Goal: Task Accomplishment & Management: Complete application form

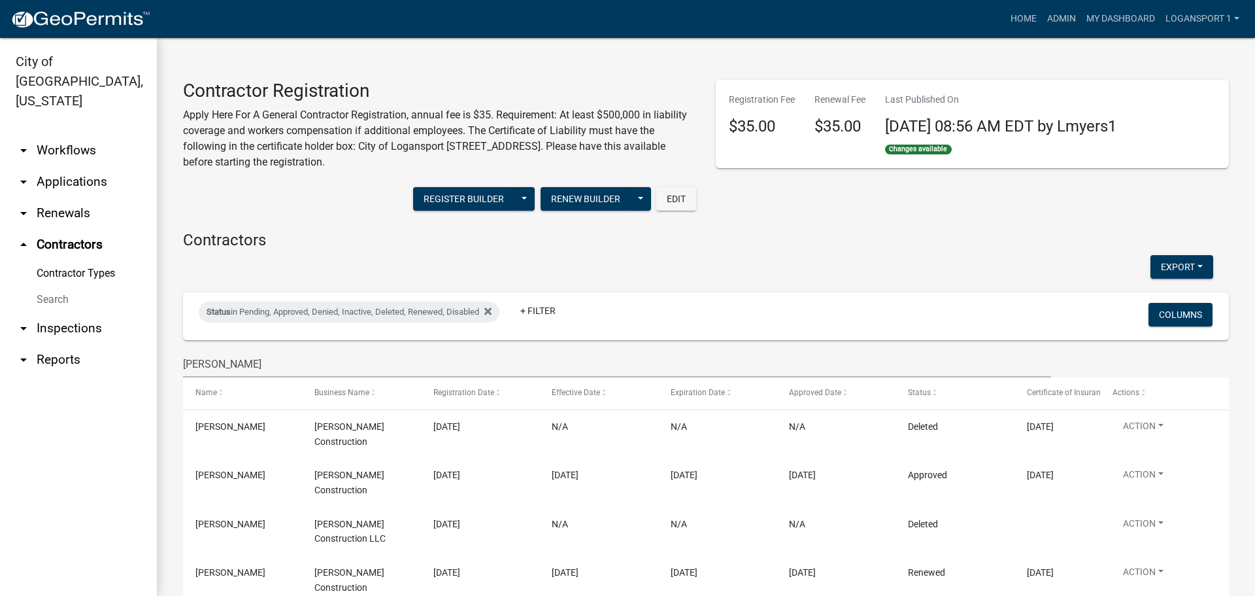
click at [52, 166] on link "arrow_drop_down Applications" at bounding box center [78, 181] width 157 height 31
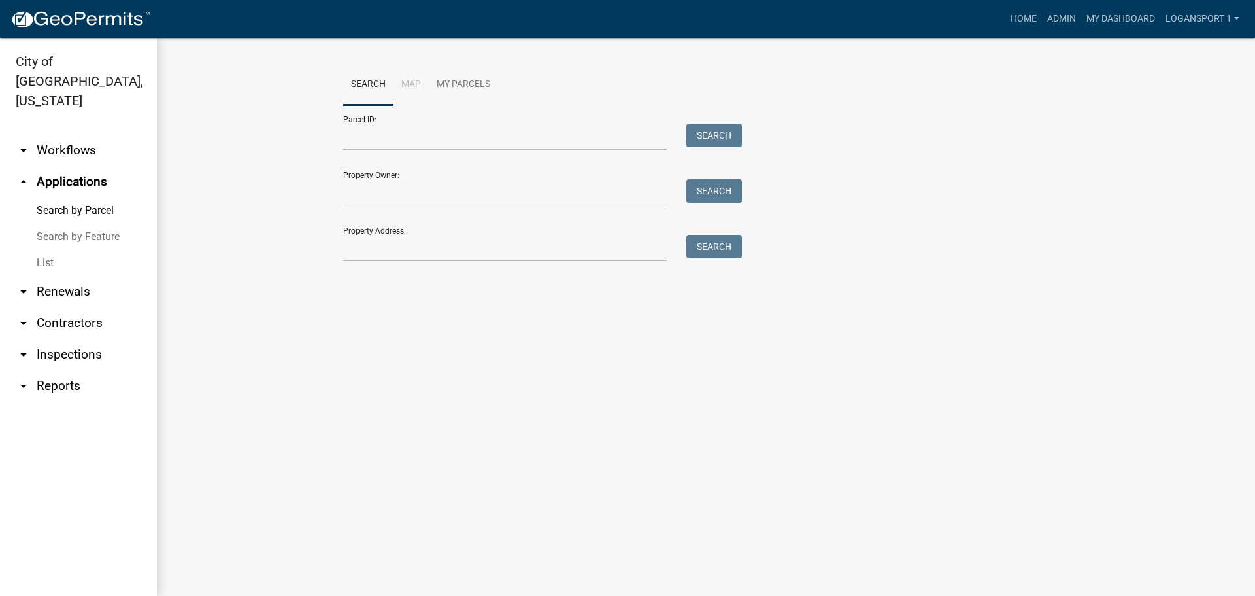
click at [50, 250] on link "List" at bounding box center [78, 263] width 157 height 26
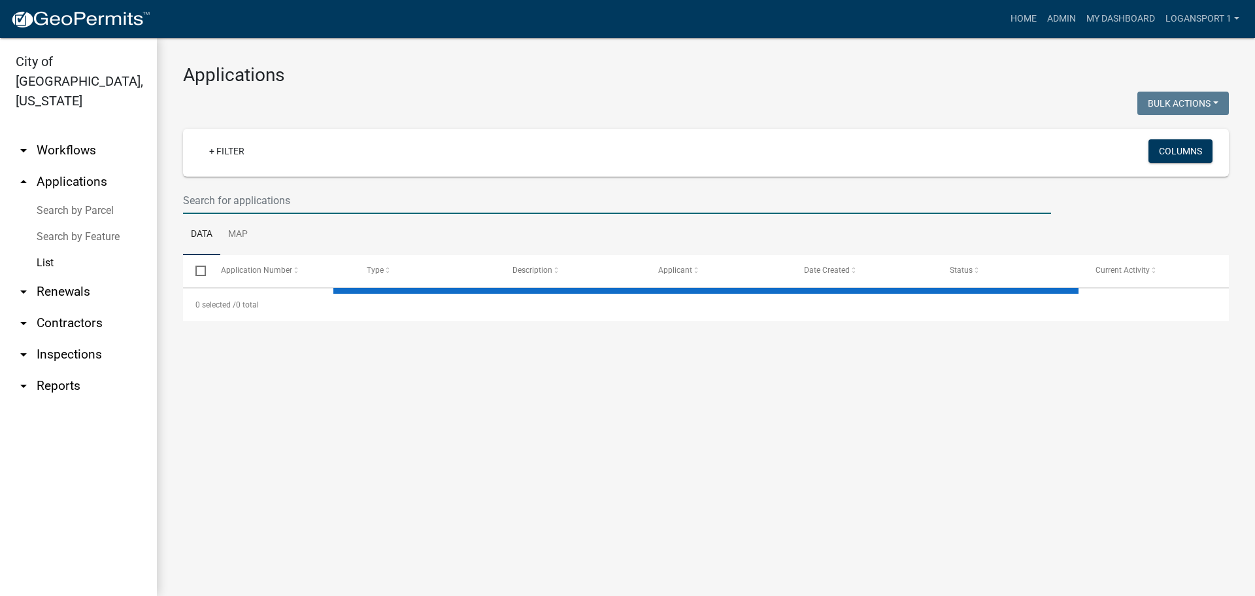
click at [331, 190] on input "text" at bounding box center [617, 200] width 868 height 27
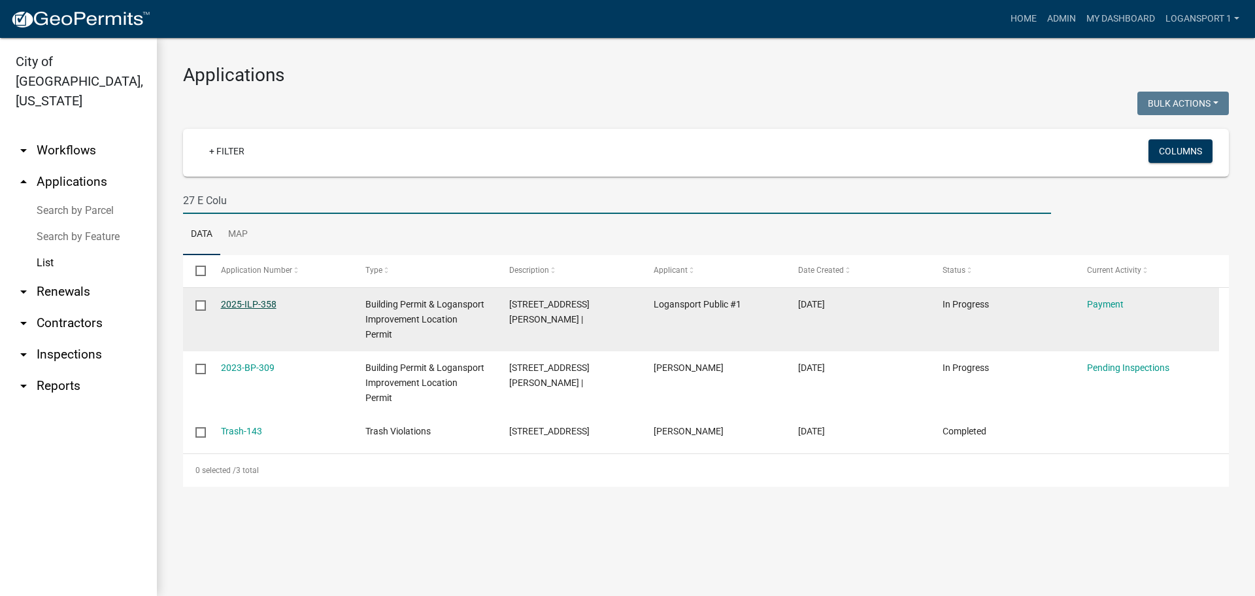
type input "27 E Colu"
click at [262, 301] on link "2025-ILP-358" at bounding box center [249, 304] width 56 height 10
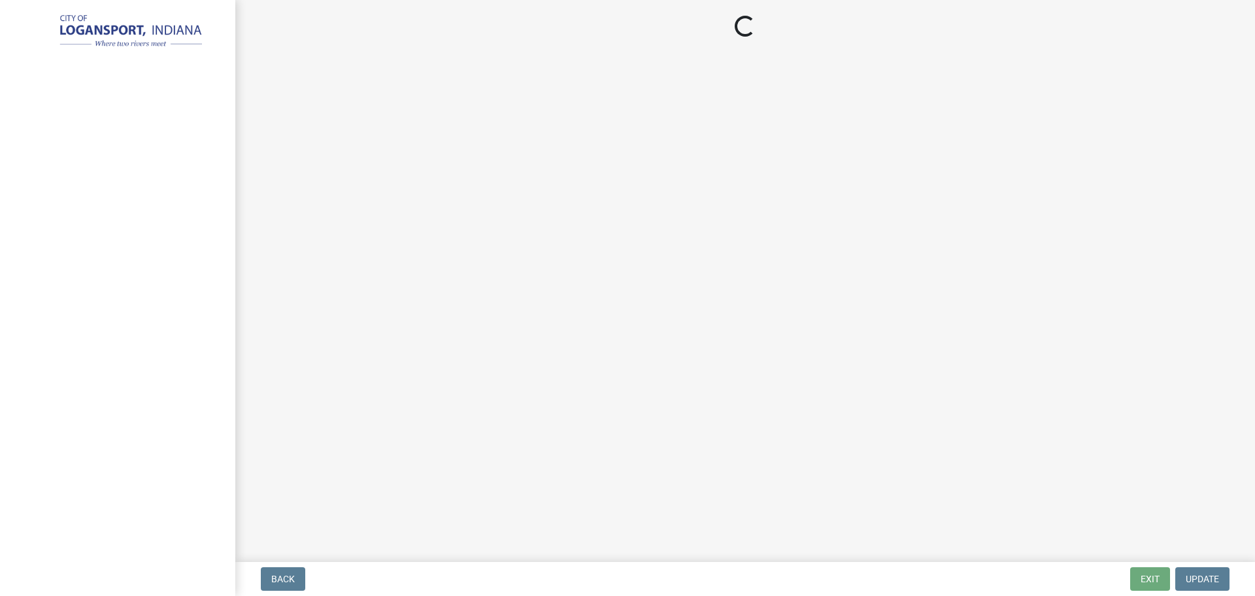
select select "3: 3"
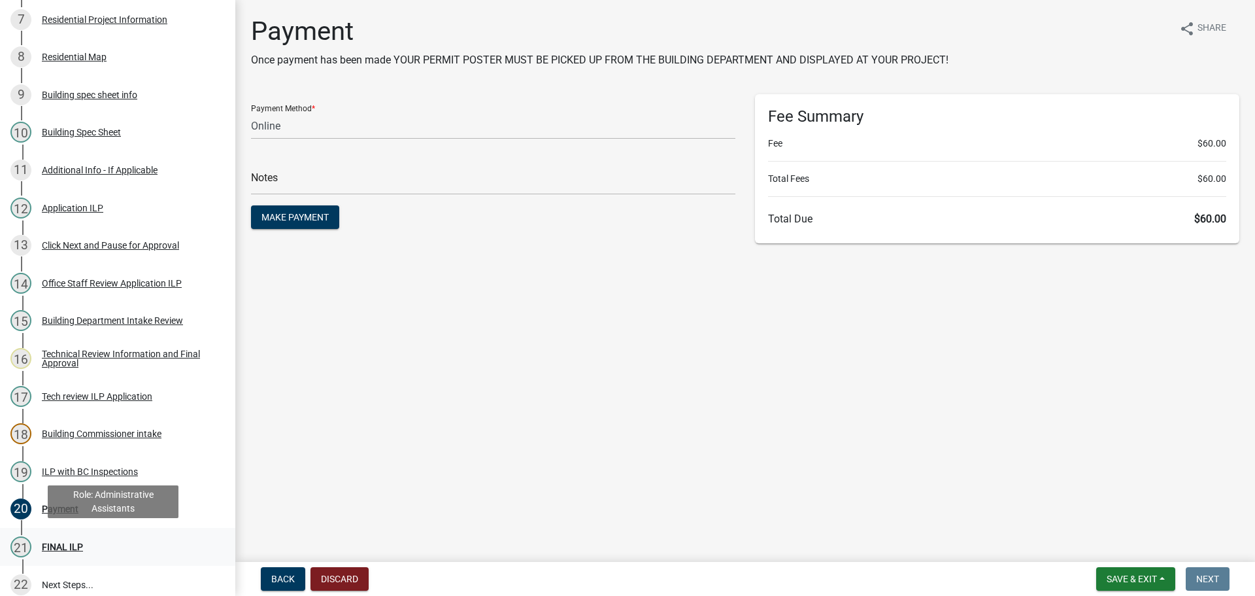
scroll to position [458, 0]
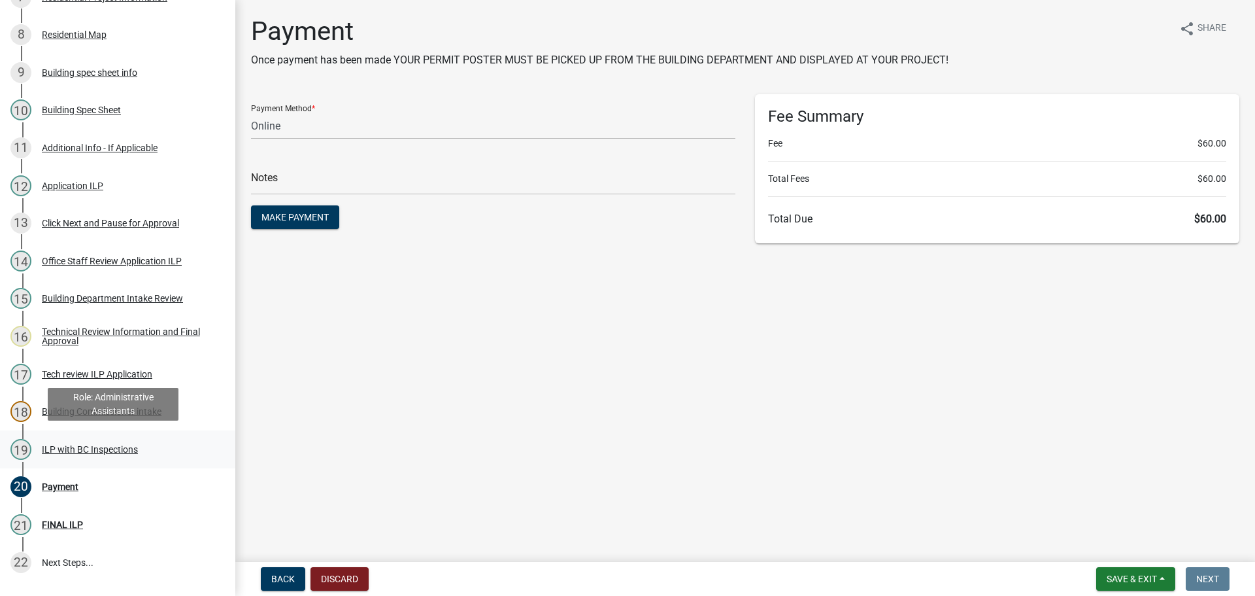
click at [77, 445] on div "ILP with BC Inspections" at bounding box center [90, 449] width 96 height 9
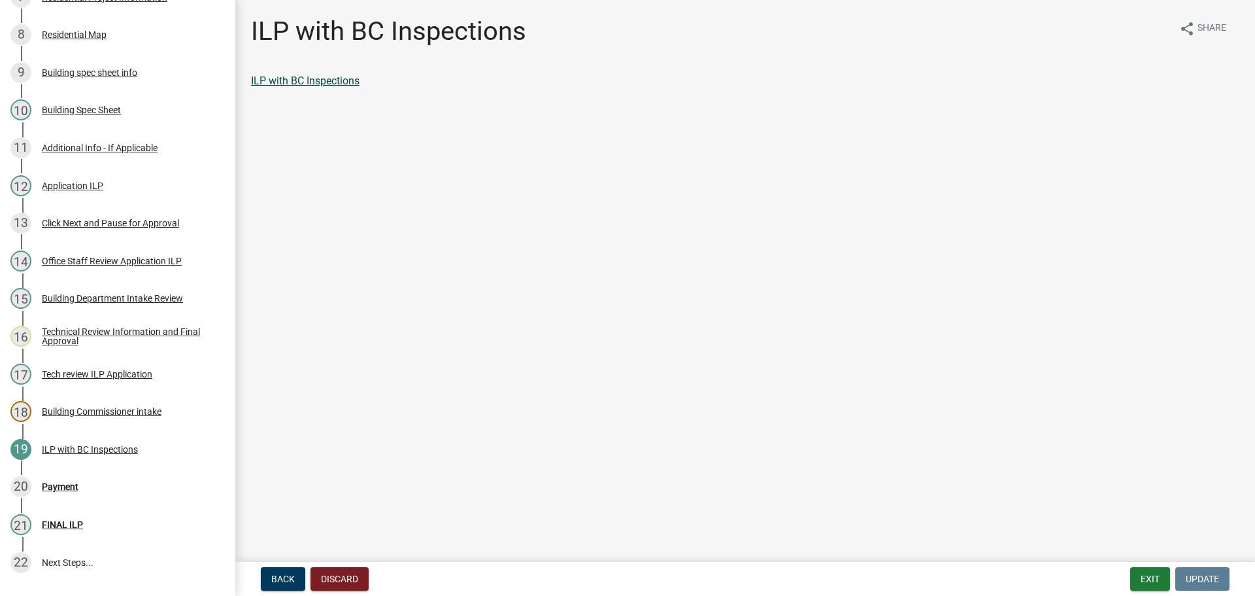
click at [311, 83] on link "ILP with BC Inspections" at bounding box center [305, 81] width 109 height 12
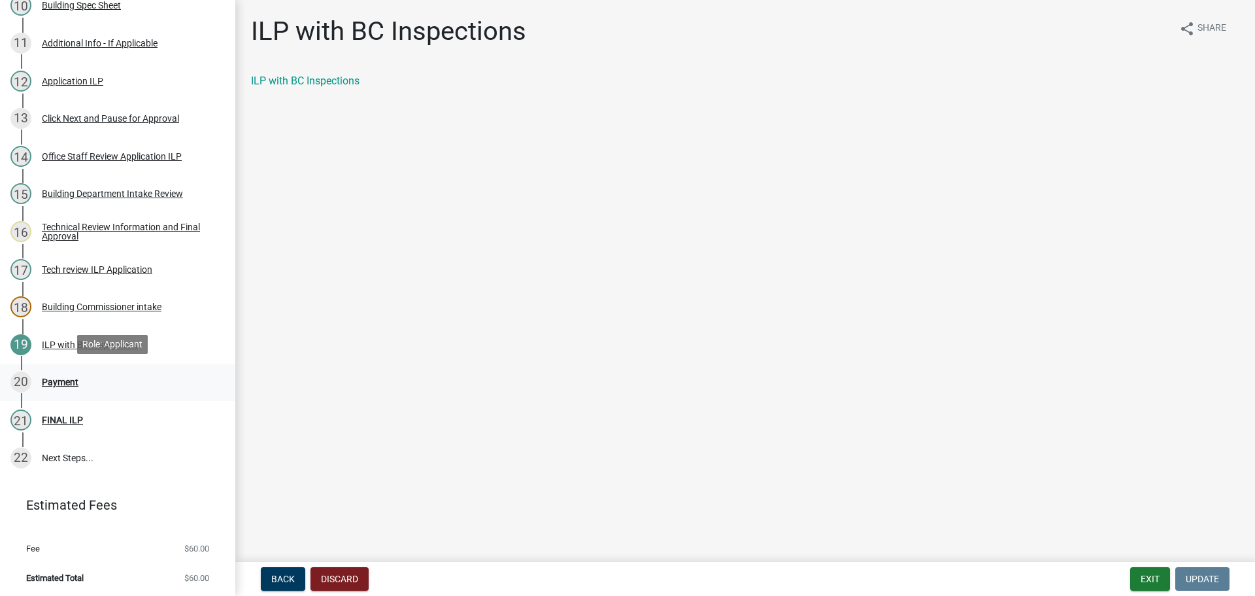
click at [67, 381] on div "Payment" at bounding box center [60, 381] width 37 height 9
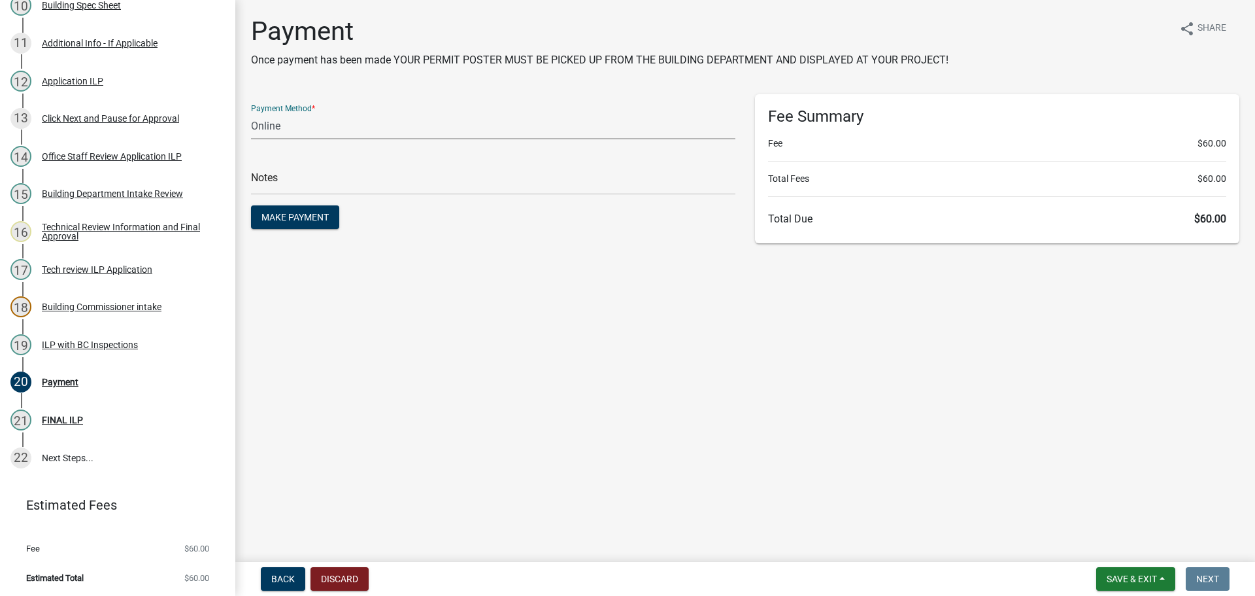
click at [387, 136] on select "Credit Card POS Check Cash Online" at bounding box center [493, 125] width 484 height 27
select select "2: 1"
click at [251, 112] on select "Credit Card POS Check Cash Online" at bounding box center [493, 125] width 484 height 27
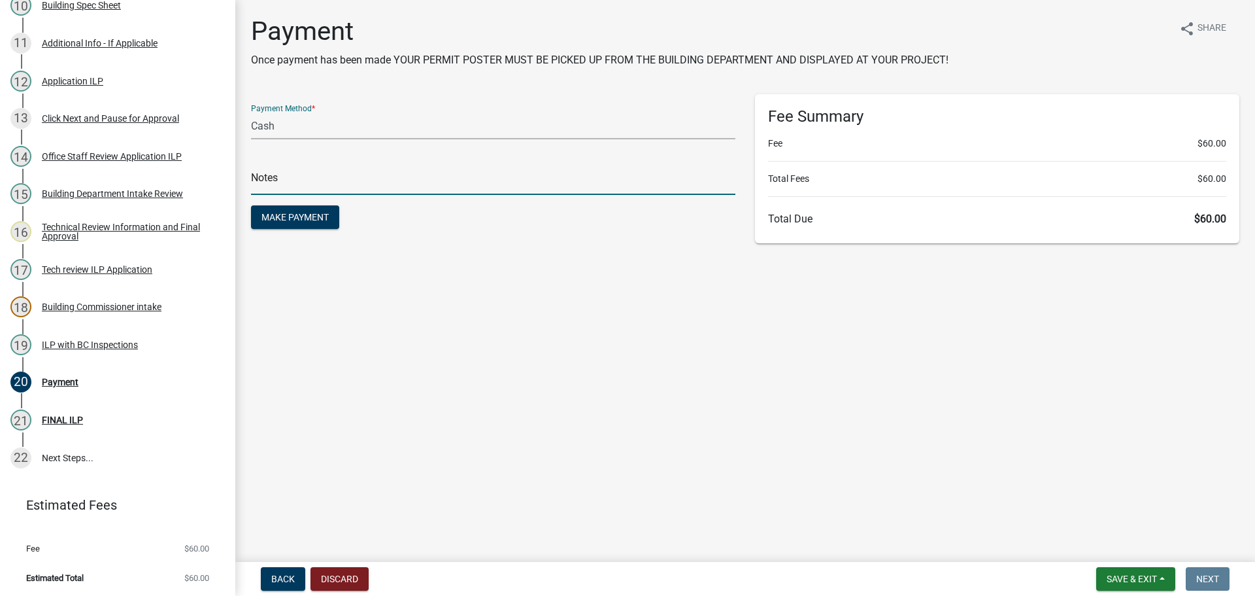
click at [386, 177] on input "text" at bounding box center [493, 181] width 484 height 27
type input "118447"
click at [251, 205] on button "Make Payment" at bounding box center [295, 217] width 88 height 24
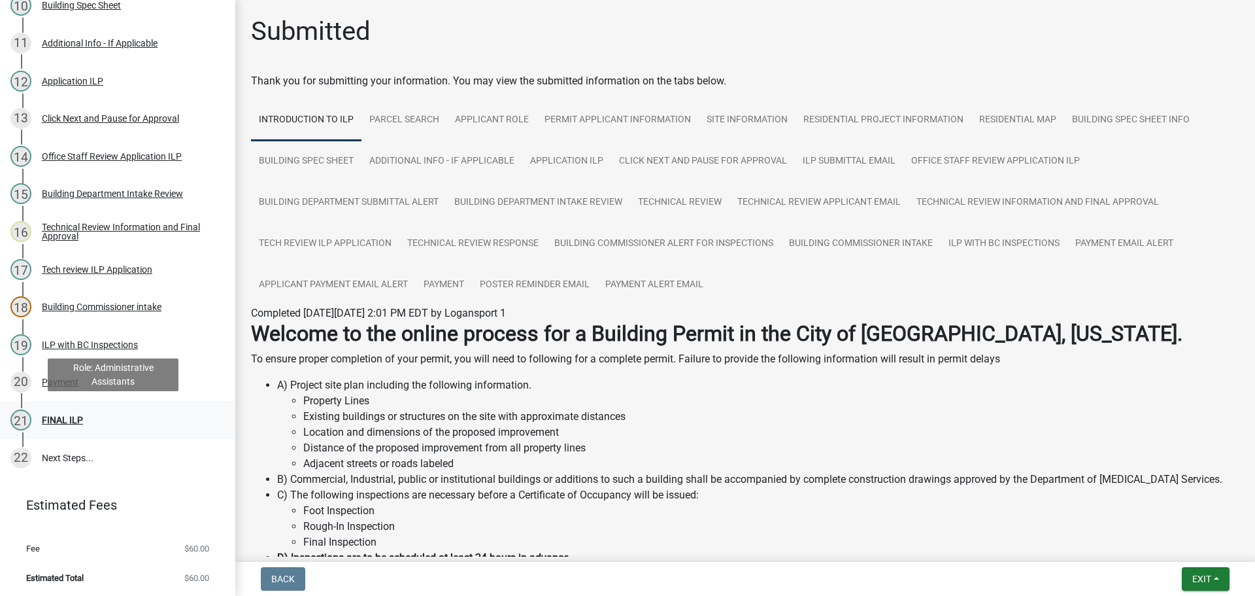
click at [56, 409] on div "21 FINAL ILP" at bounding box center [112, 419] width 204 height 21
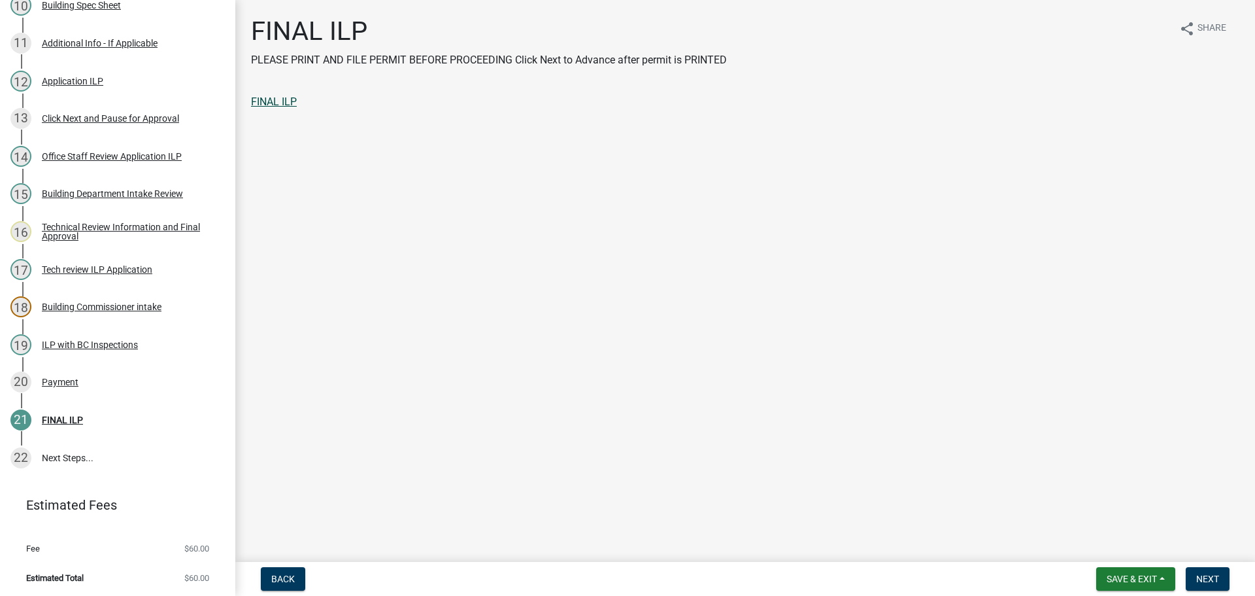
click at [267, 99] on link "FINAL ILP" at bounding box center [274, 101] width 46 height 12
click at [1208, 579] on span "Next" at bounding box center [1207, 578] width 23 height 10
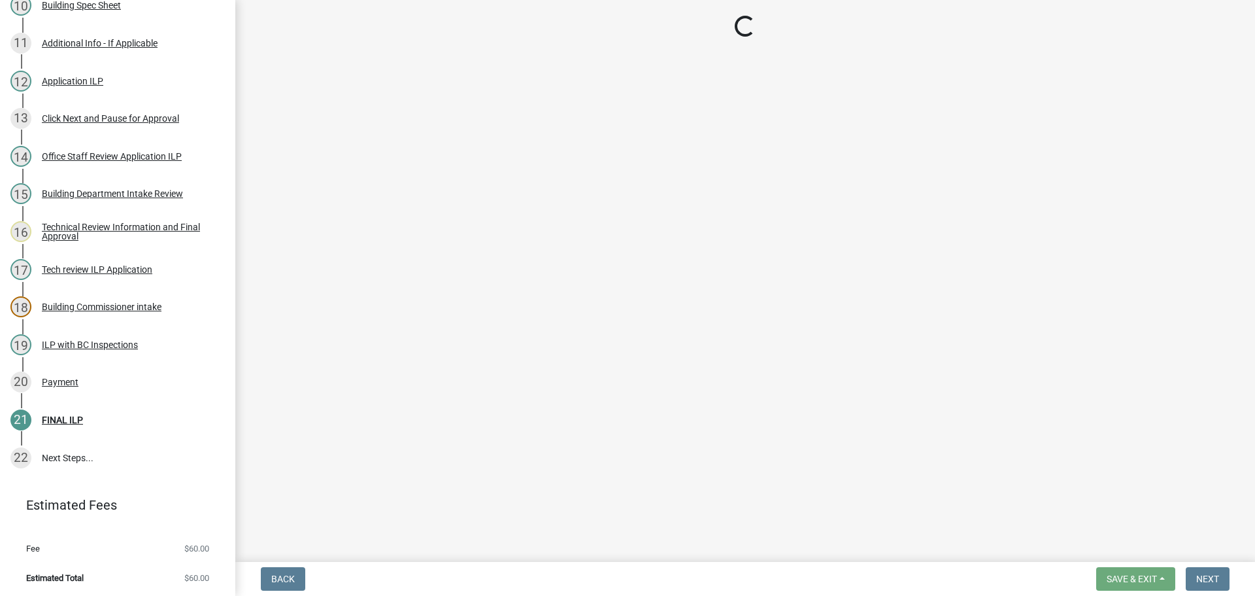
scroll to position [675, 0]
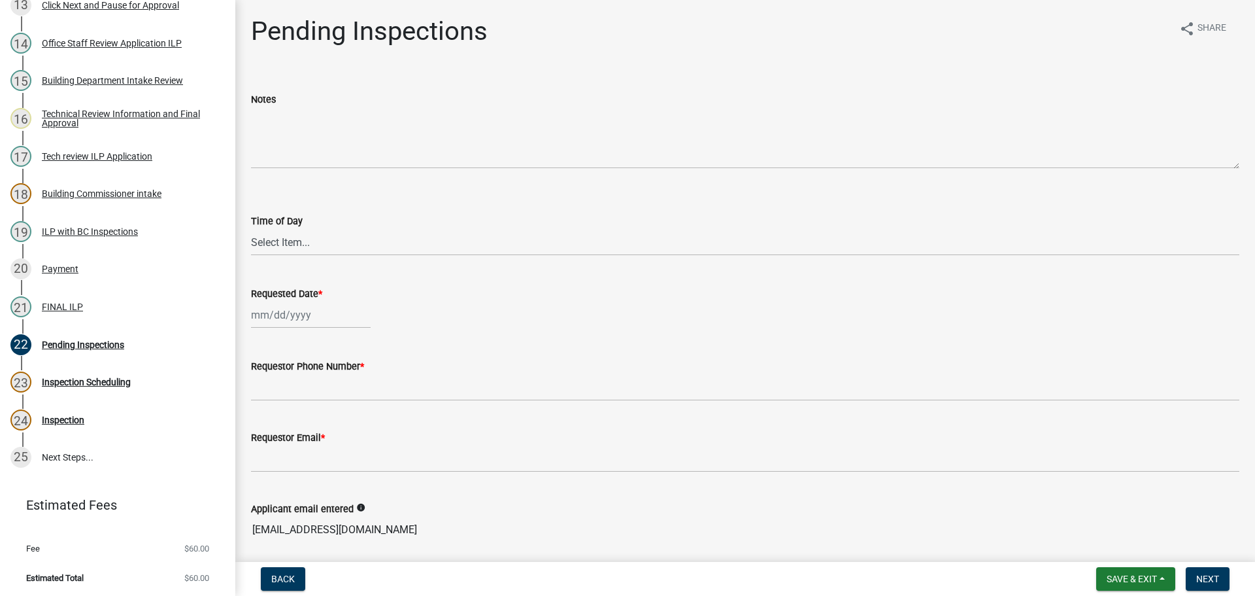
drag, startPoint x: 1160, startPoint y: 2, endPoint x: 554, endPoint y: 61, distance: 609.0
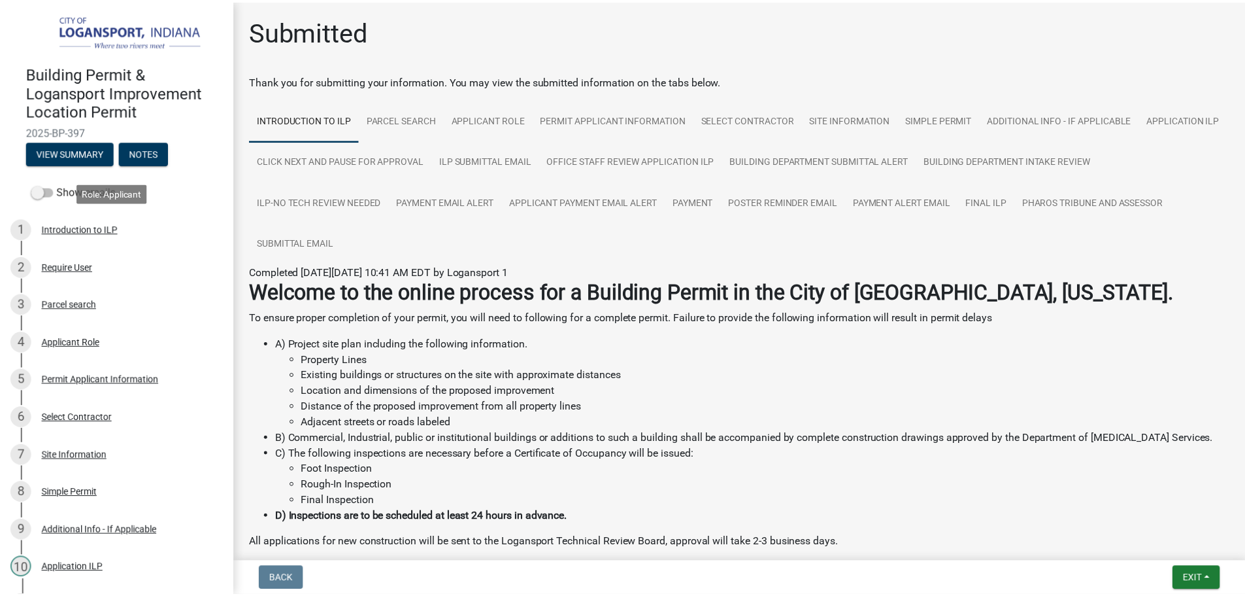
scroll to position [374, 0]
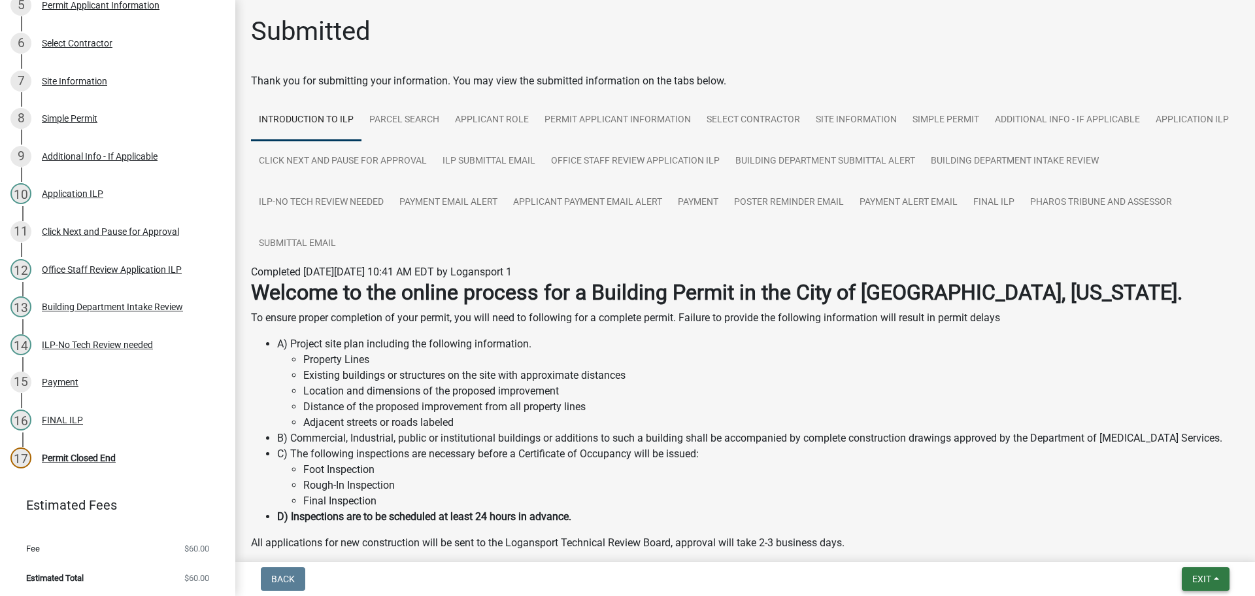
click at [1214, 578] on button "Exit" at bounding box center [1206, 579] width 48 height 24
click at [1203, 550] on button "Save & Exit" at bounding box center [1177, 544] width 105 height 31
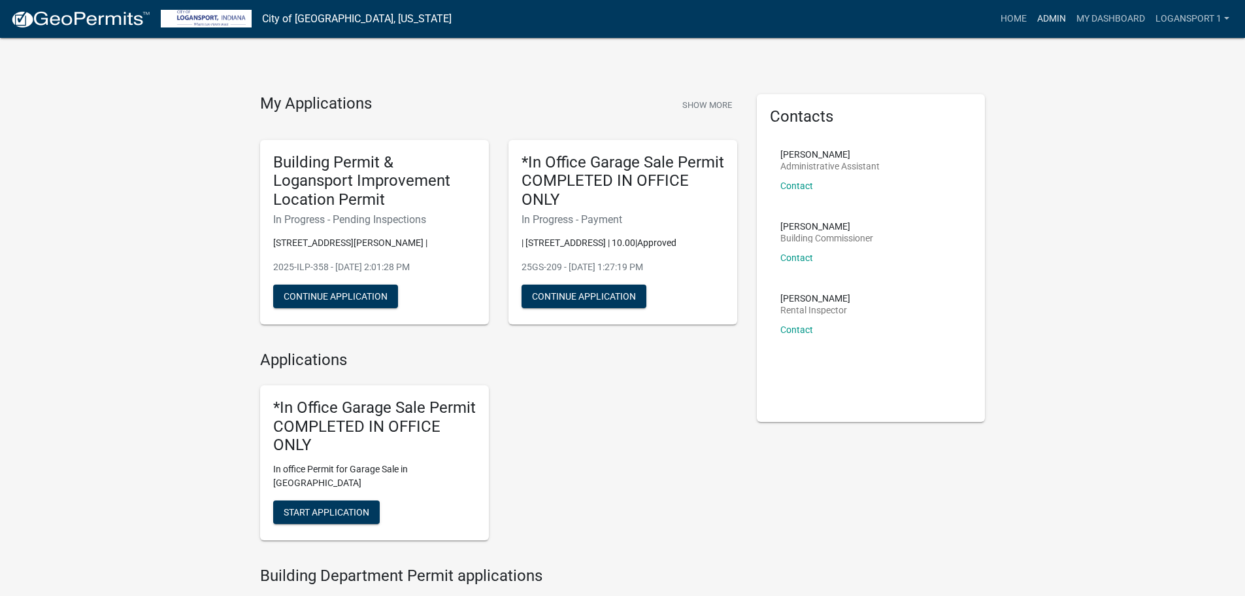
click at [1055, 14] on link "Admin" at bounding box center [1051, 19] width 39 height 25
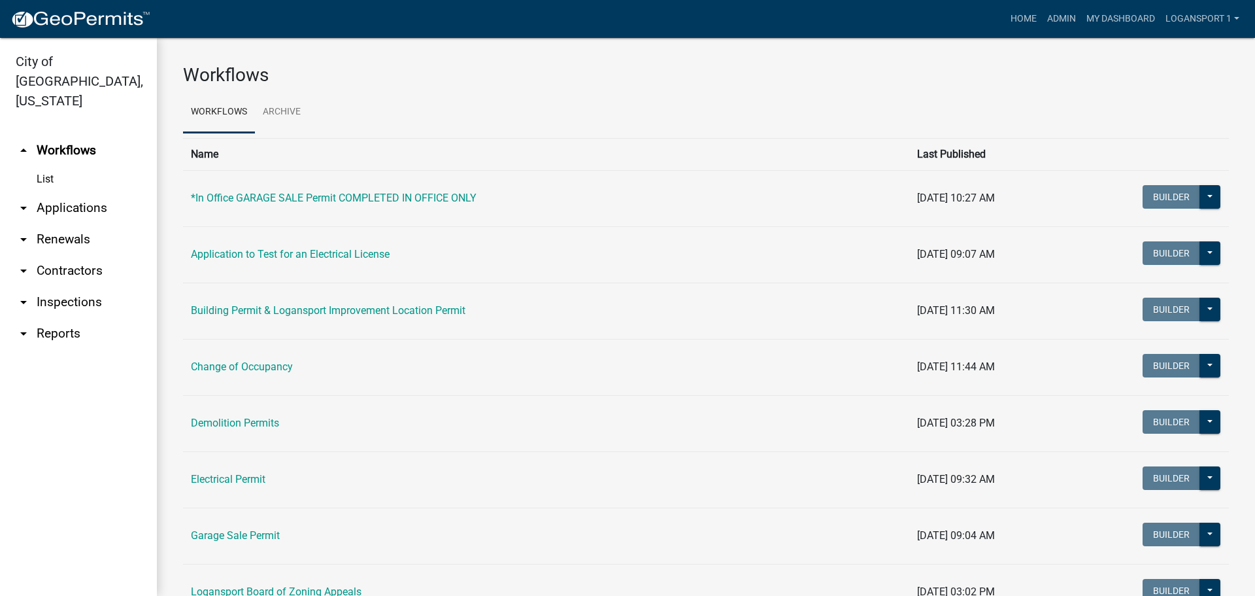
click at [71, 192] on link "arrow_drop_down Applications" at bounding box center [78, 207] width 157 height 31
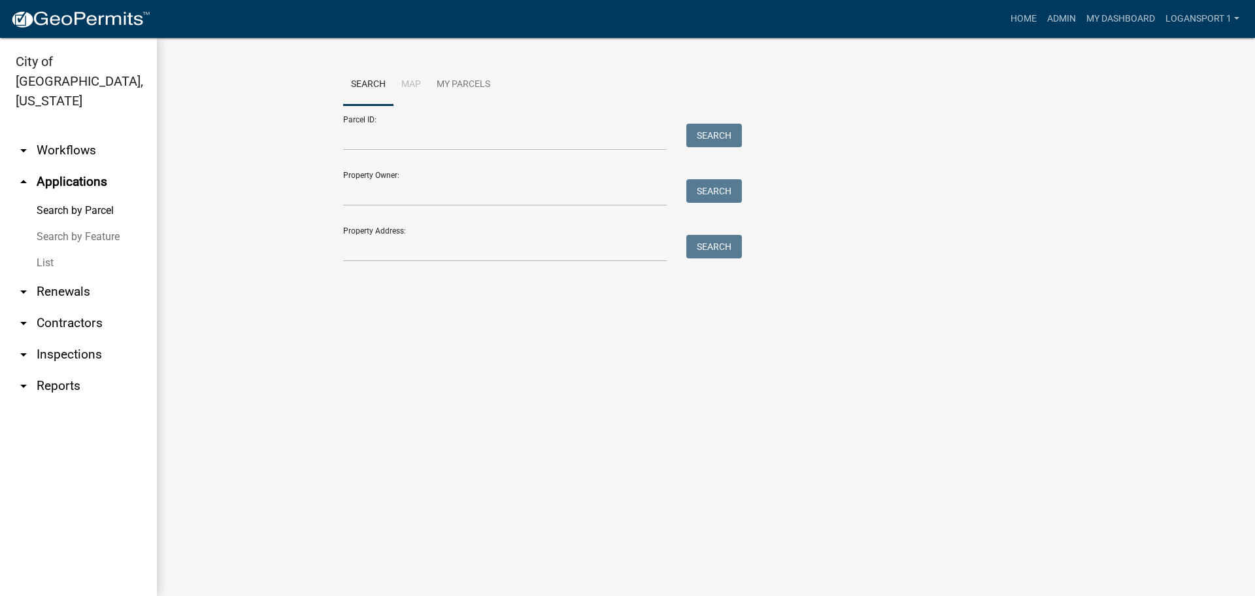
click at [41, 250] on link "List" at bounding box center [78, 263] width 157 height 26
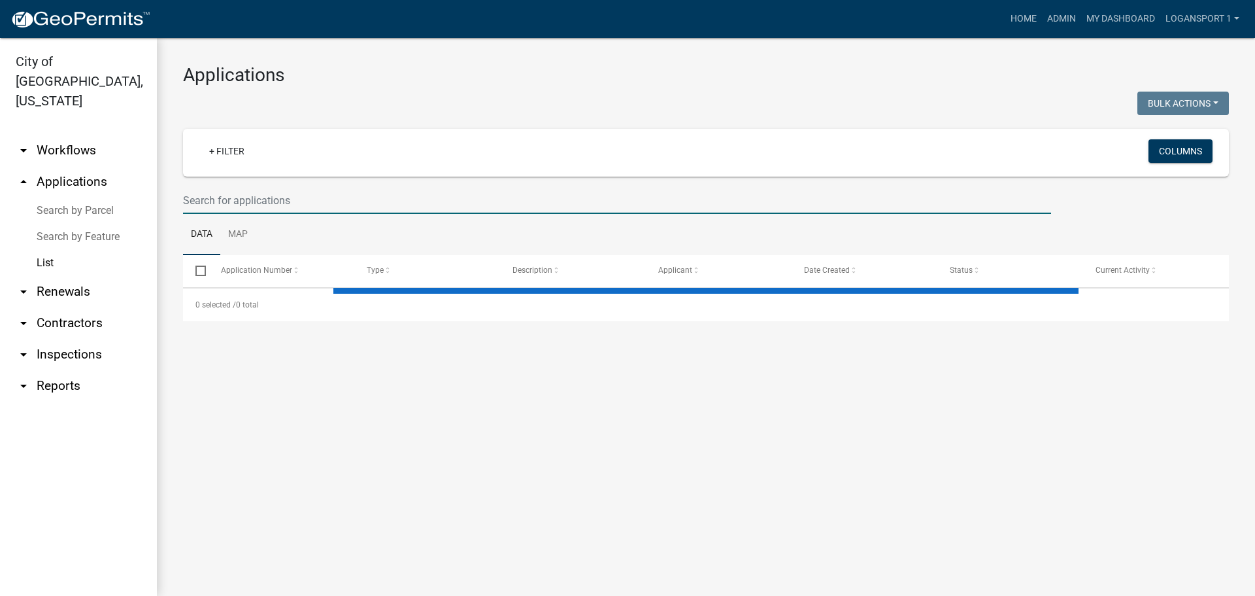
click at [219, 205] on input "text" at bounding box center [617, 200] width 868 height 27
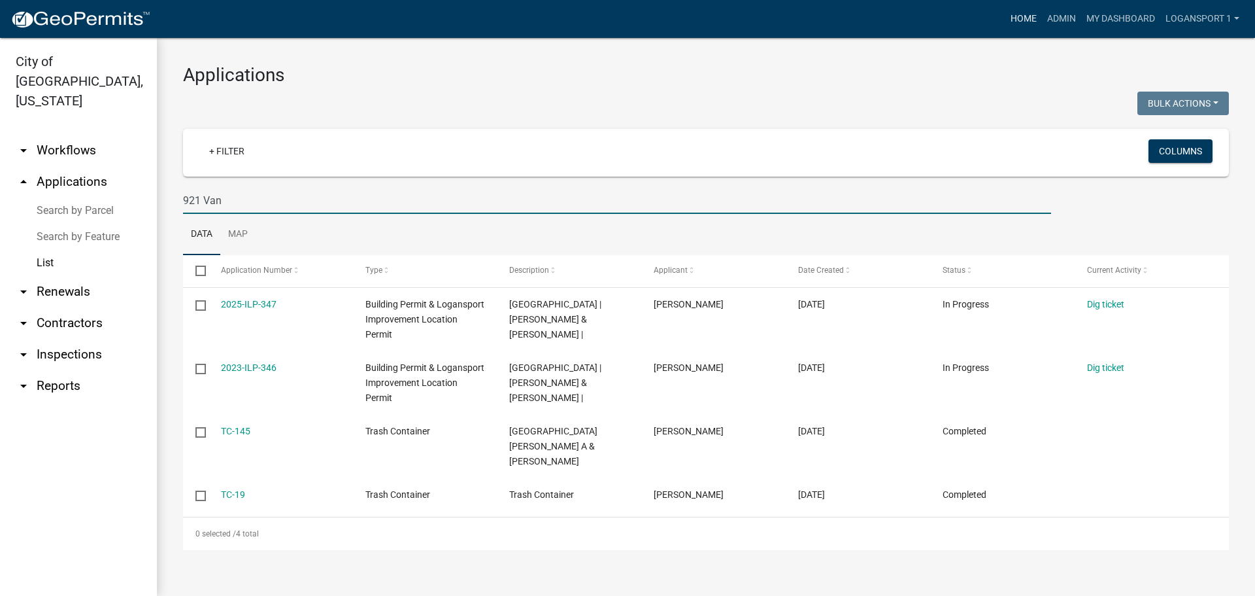
type input "921 Van"
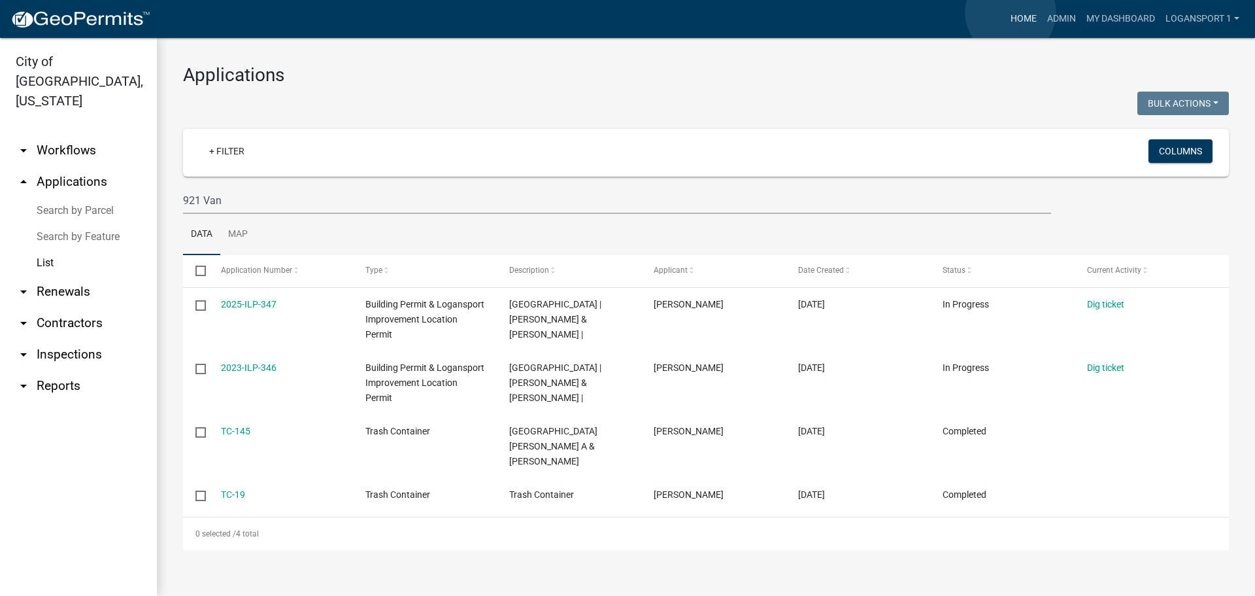
click at [1011, 12] on link "Home" at bounding box center [1024, 19] width 37 height 25
